Goal: Navigation & Orientation: Find specific page/section

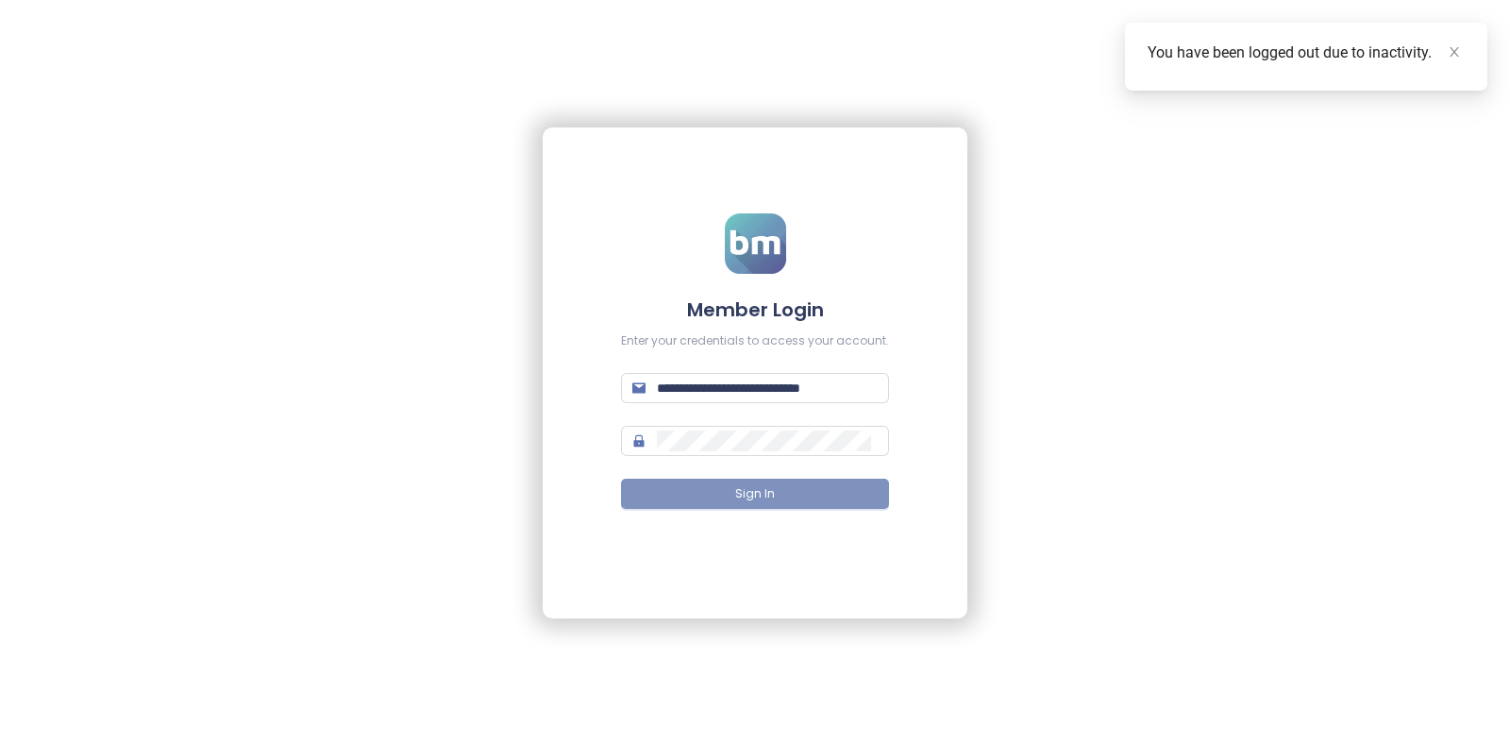
click at [698, 482] on button "Sign In" at bounding box center [755, 494] width 268 height 30
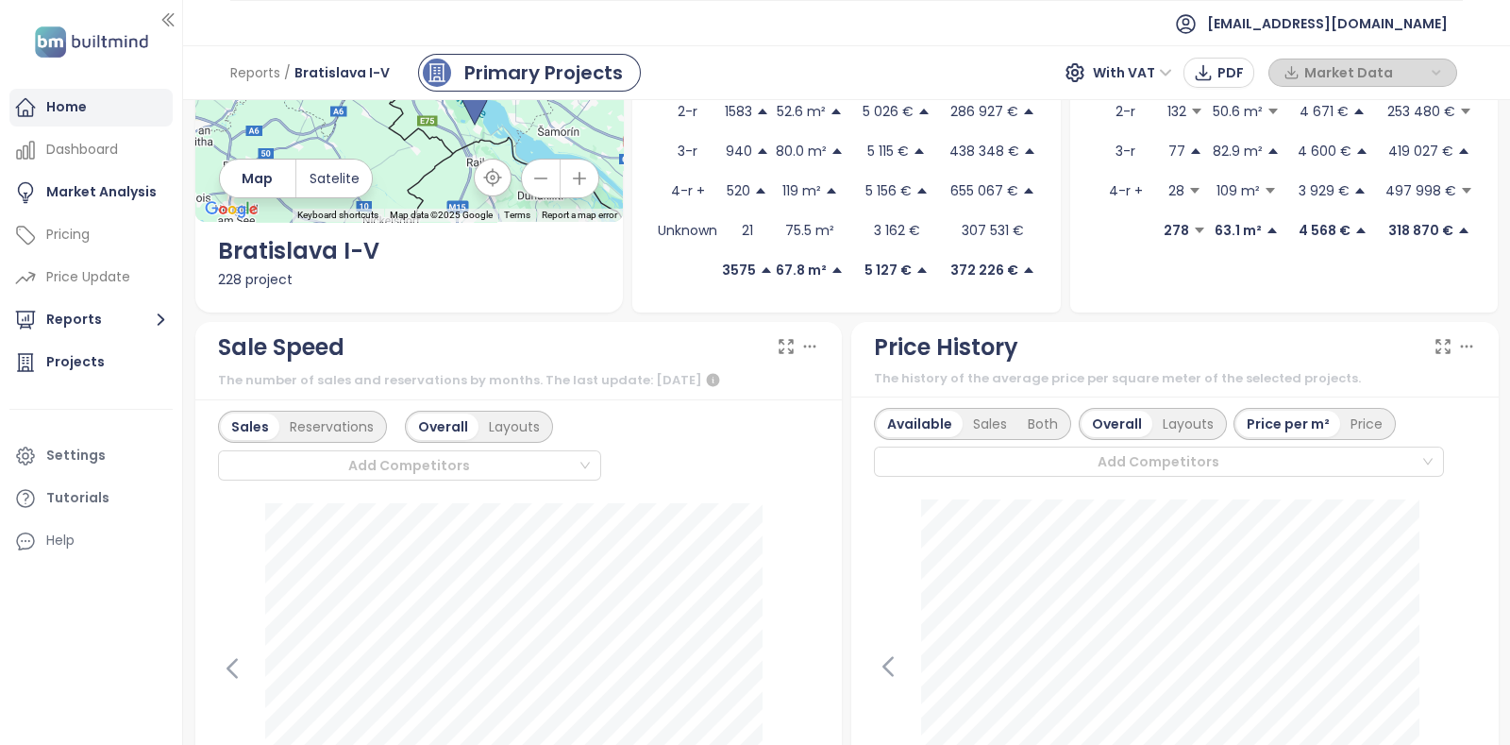
scroll to position [290, 0]
click at [97, 109] on div "Home" at bounding box center [90, 108] width 163 height 38
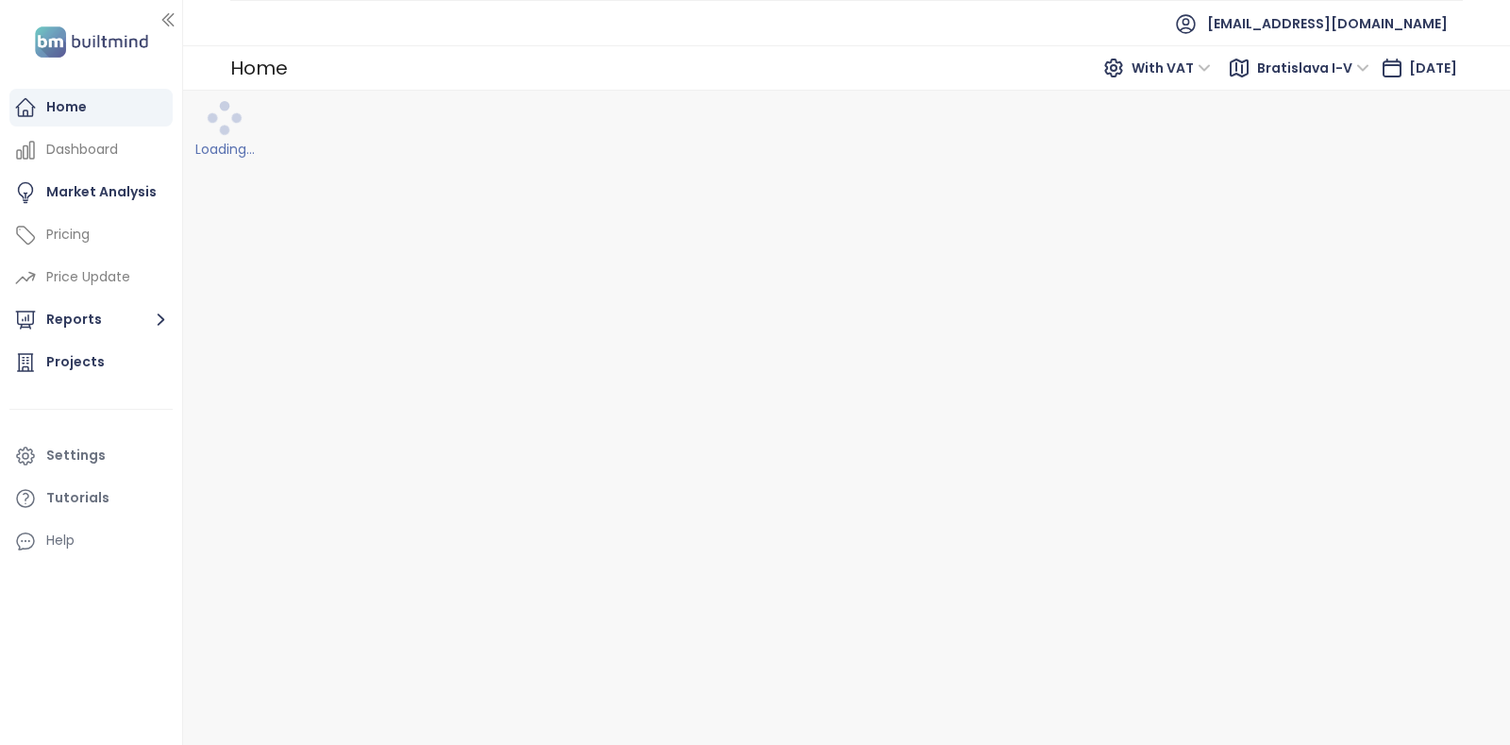
click at [399, 218] on div "Loading..." at bounding box center [846, 418] width 1327 height 654
click at [399, 218] on div "Loading..." at bounding box center [847, 418] width 1304 height 631
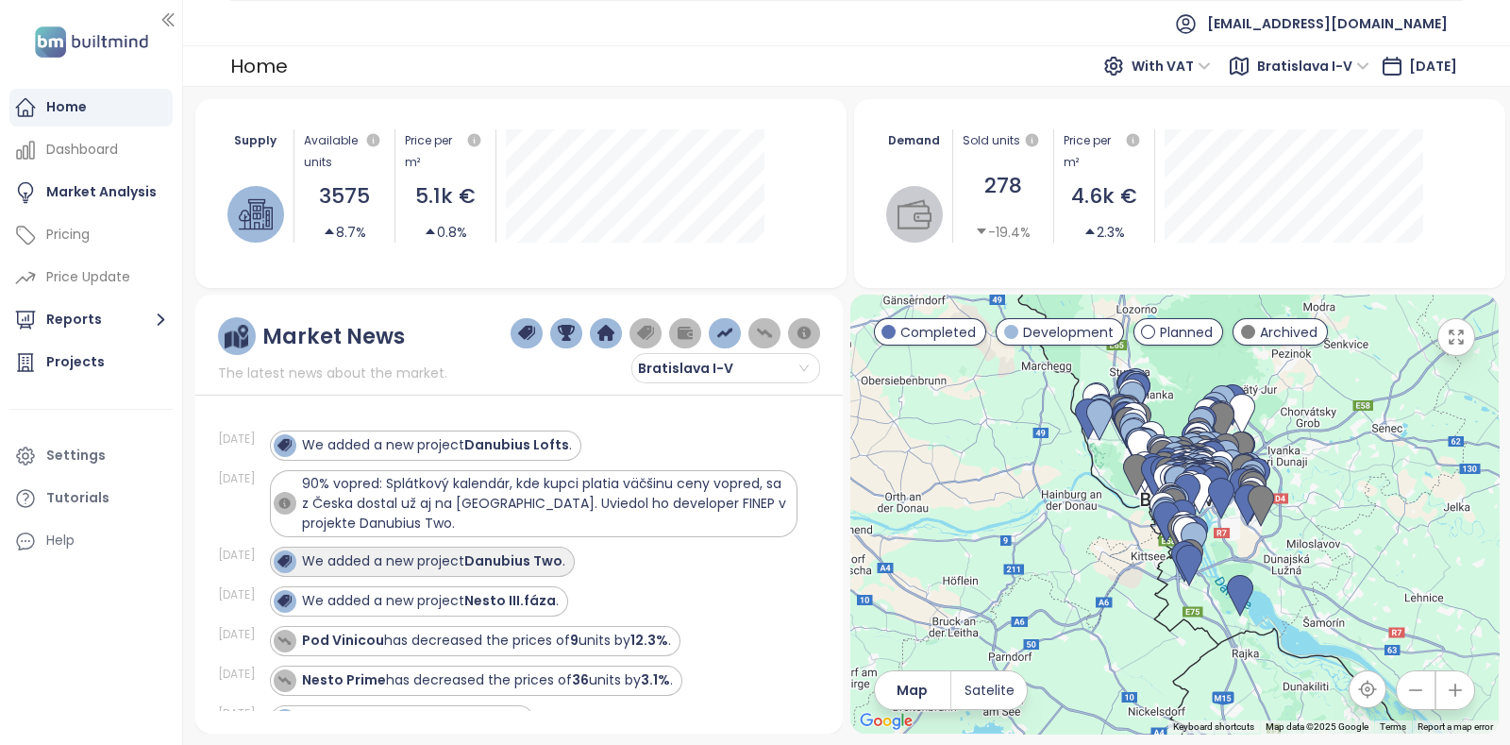
click at [549, 560] on strong "Danubius Two" at bounding box center [513, 560] width 98 height 19
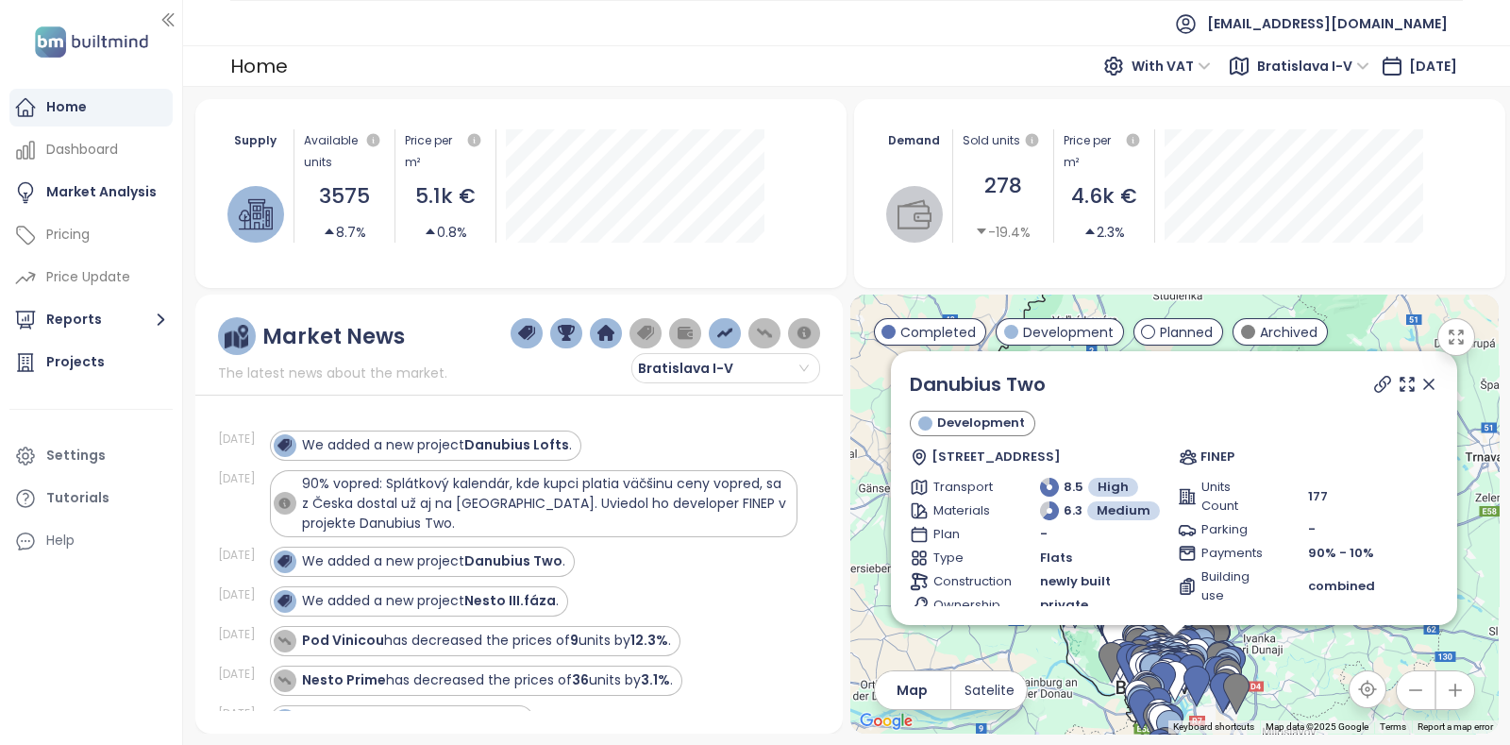
click at [1420, 380] on icon at bounding box center [1429, 384] width 19 height 19
